Goal: Ask a question

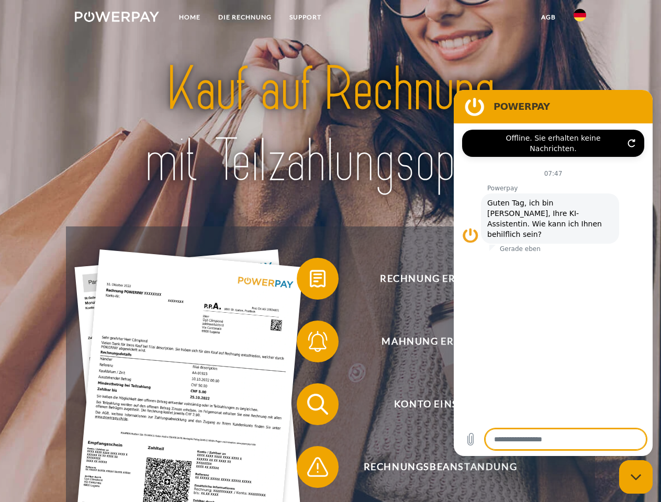
click at [117, 18] on img at bounding box center [117, 17] width 84 height 10
click at [580, 18] on img at bounding box center [580, 15] width 13 height 13
click at [548, 17] on link "agb" at bounding box center [548, 17] width 32 height 19
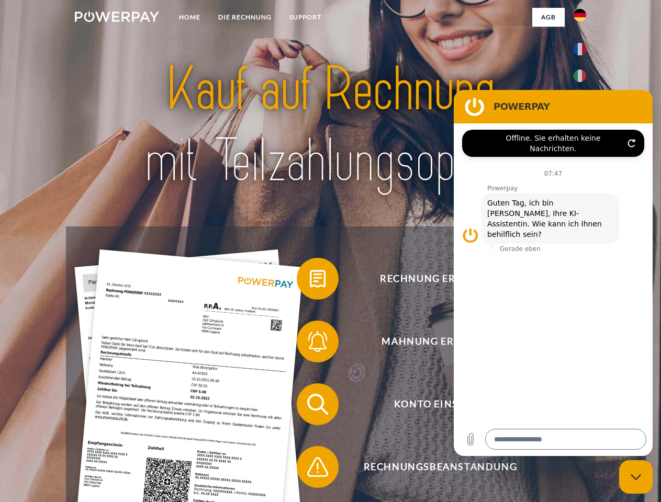
click at [310, 281] on span at bounding box center [302, 279] width 52 height 52
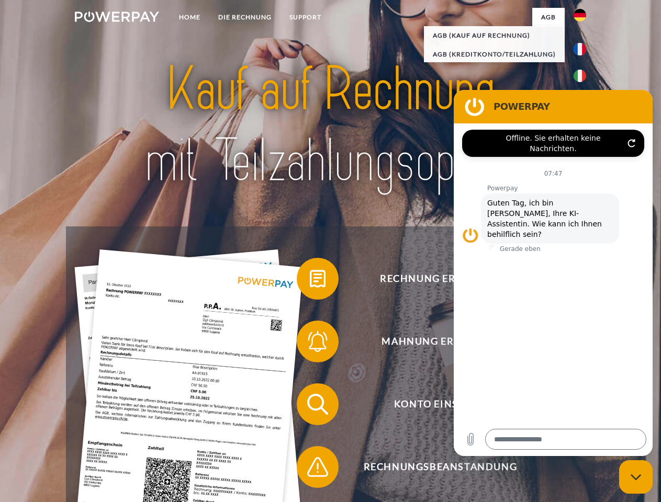
click at [310, 344] on span at bounding box center [302, 342] width 52 height 52
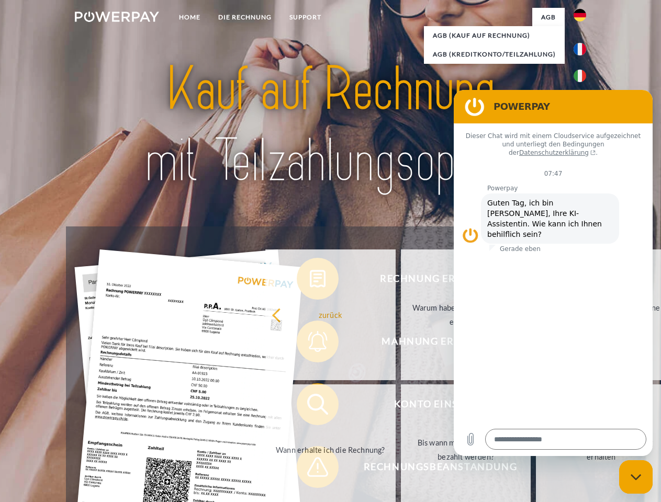
click at [401, 407] on link "Bis wann muss die Rechnung bezahlt werden?" at bounding box center [466, 450] width 130 height 131
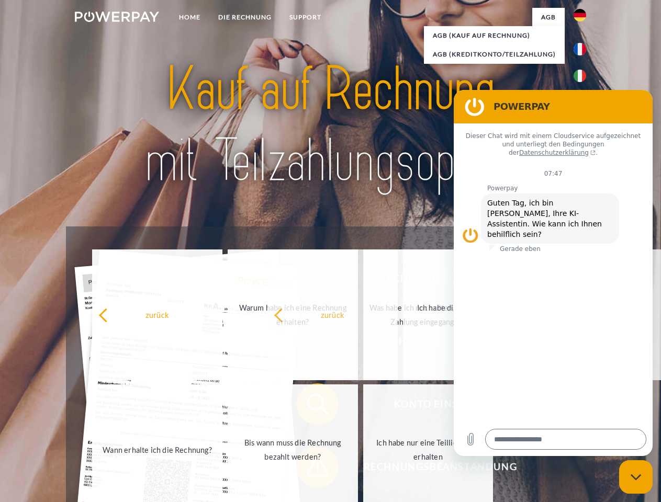
click at [310, 469] on span at bounding box center [302, 467] width 52 height 52
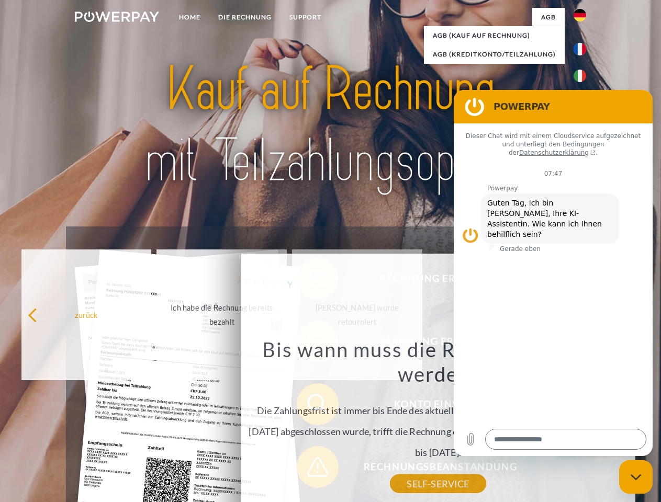
click at [636, 477] on icon "Messaging-Fenster schließen" at bounding box center [636, 477] width 11 height 7
type textarea "*"
